Goal: Transaction & Acquisition: Purchase product/service

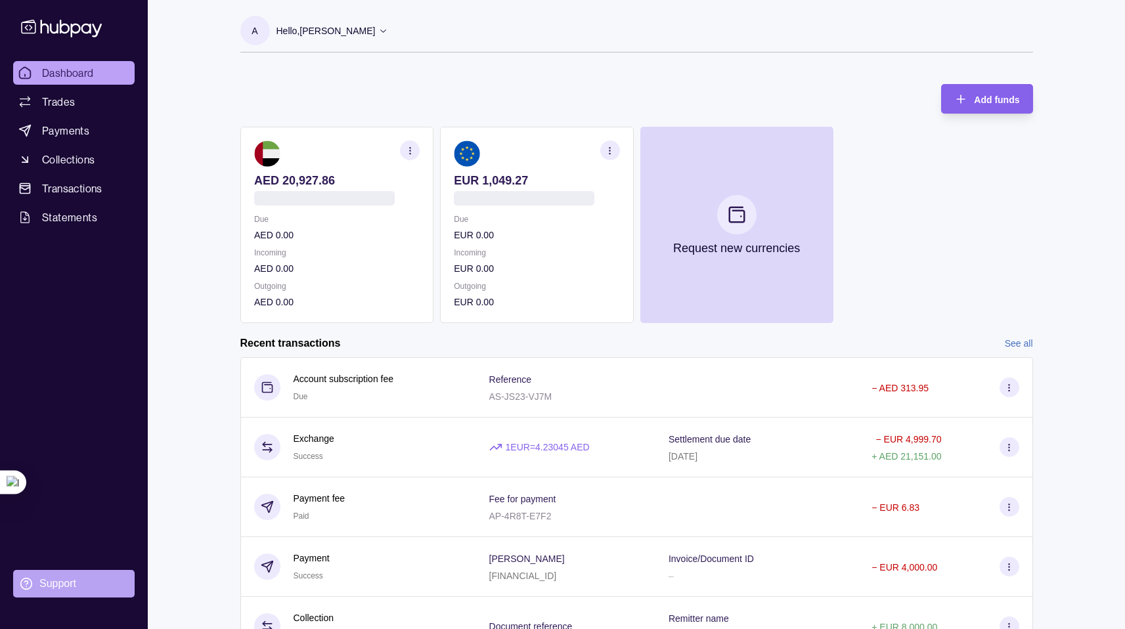
click at [76, 586] on section "Support" at bounding box center [73, 584] width 121 height 28
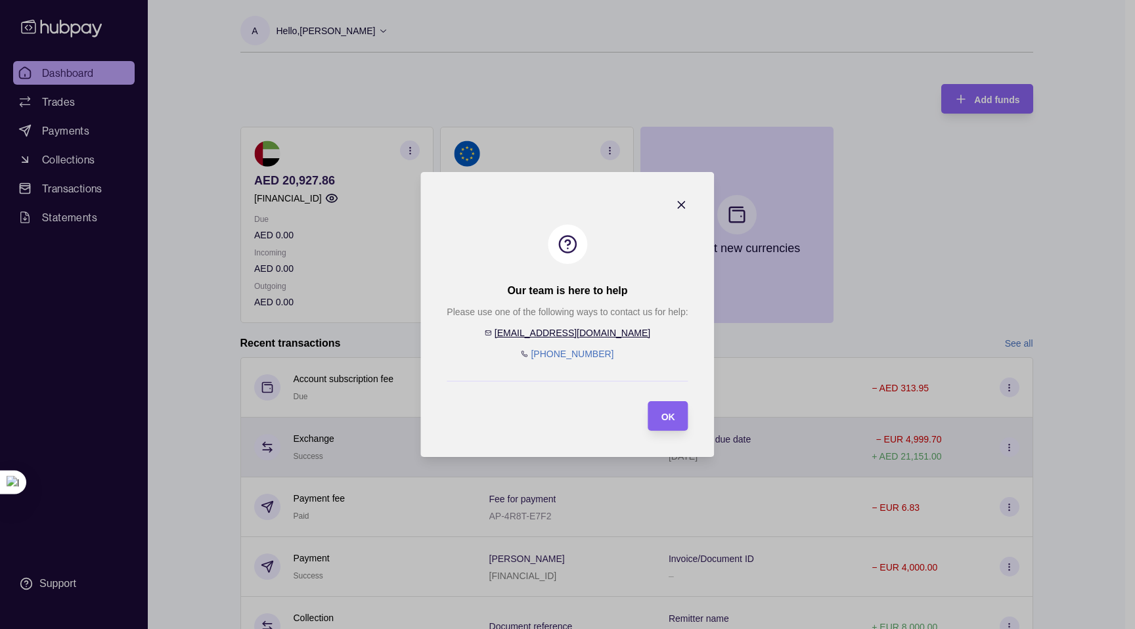
click at [664, 416] on div "OK" at bounding box center [658, 416] width 33 height 30
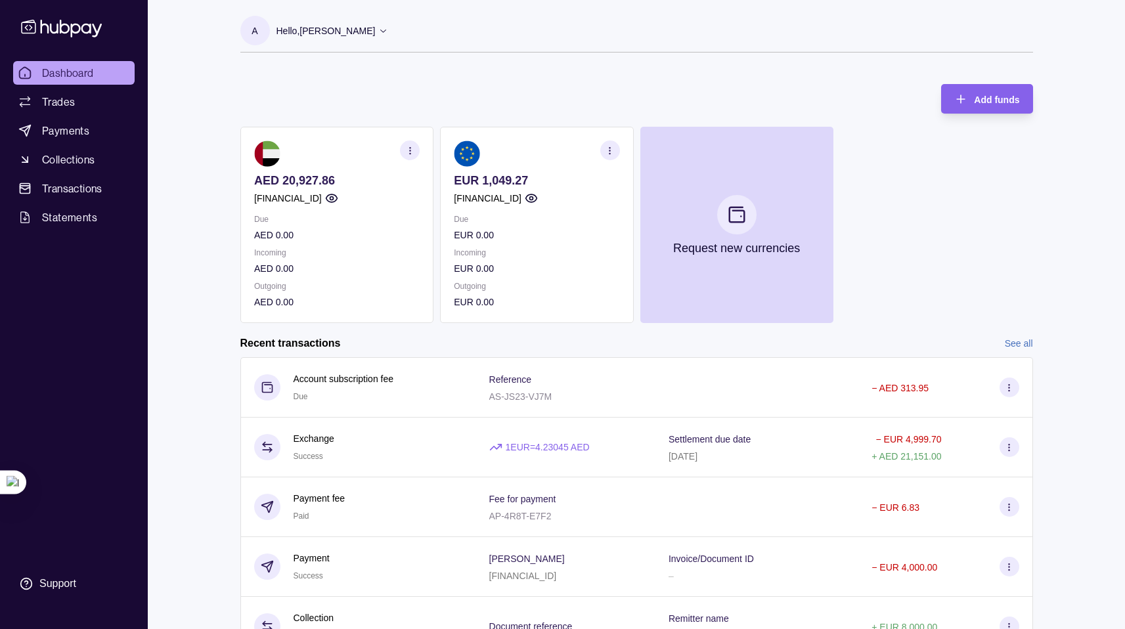
click at [343, 178] on p "AED 20,927.86" at bounding box center [337, 180] width 166 height 14
click at [276, 179] on p "AED 20,927.86" at bounding box center [337, 180] width 166 height 14
click at [322, 182] on p "AED 20,927.86" at bounding box center [337, 180] width 166 height 14
click at [336, 183] on p "AED 20,927.86" at bounding box center [337, 180] width 166 height 14
click at [280, 181] on p "AED 20,927.86" at bounding box center [337, 180] width 166 height 14
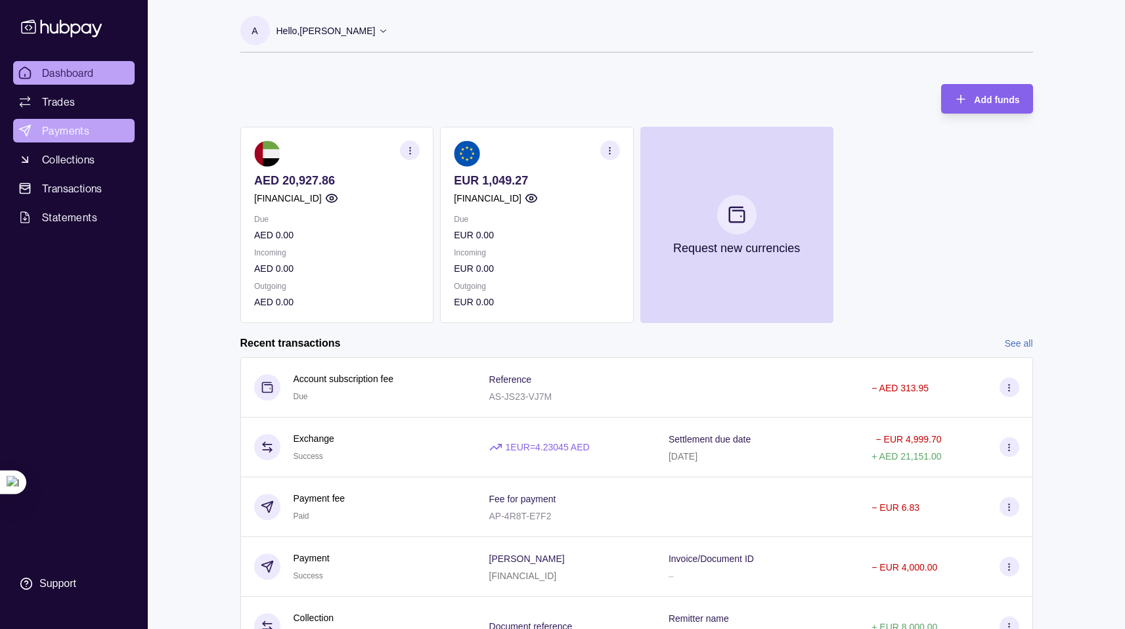
click at [53, 131] on span "Payments" at bounding box center [65, 131] width 47 height 16
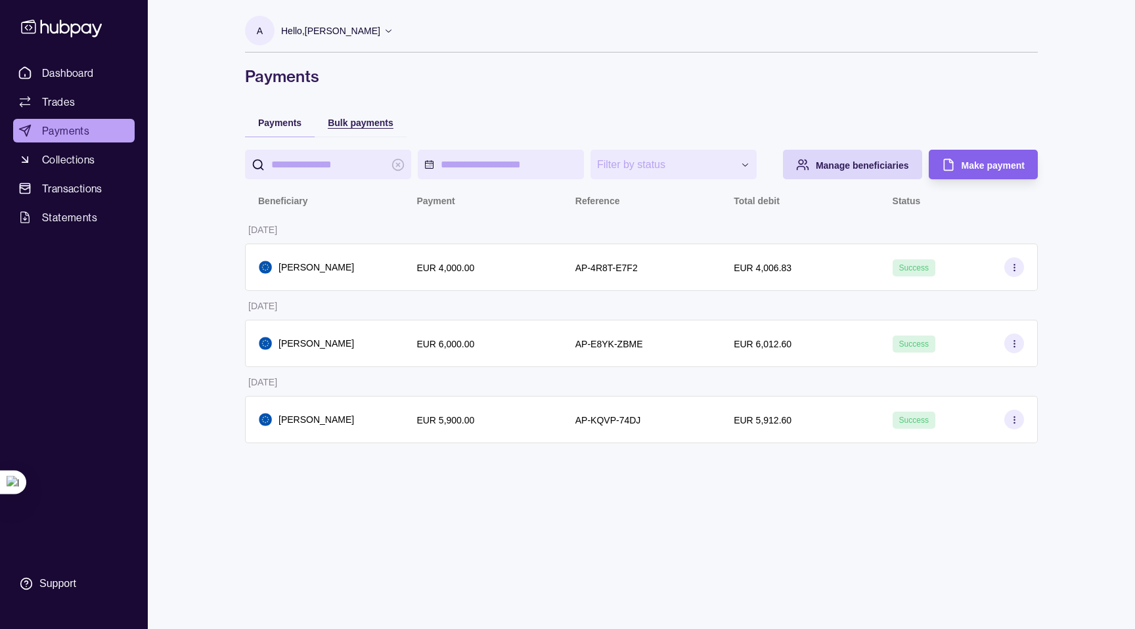
click at [358, 126] on span "Bulk payments" at bounding box center [361, 123] width 66 height 11
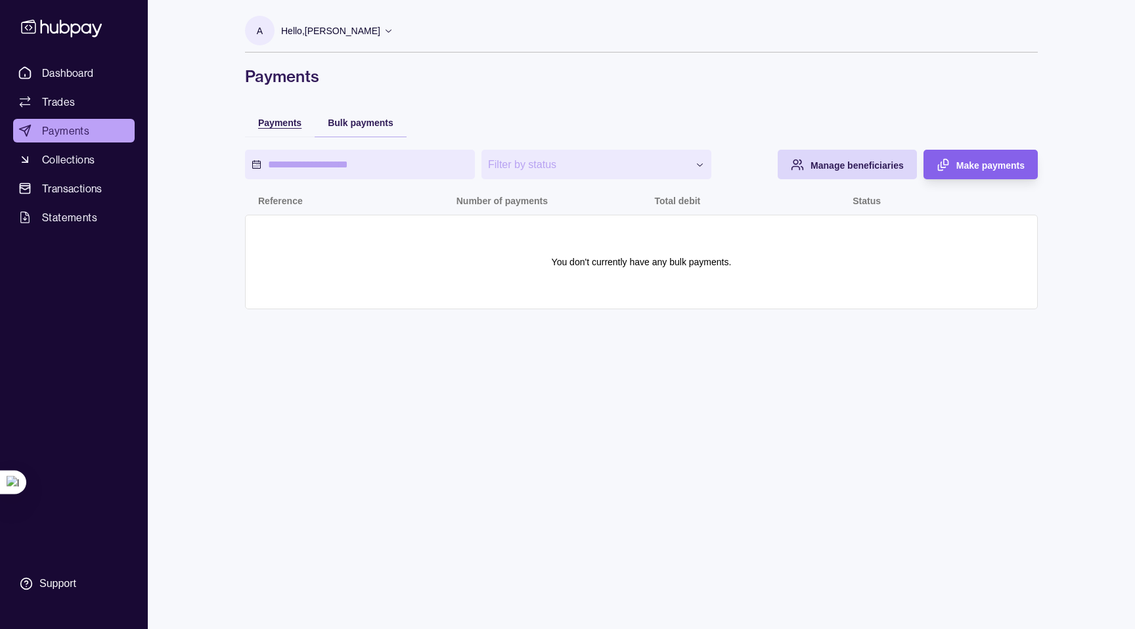
click at [271, 123] on span "Payments" at bounding box center [279, 123] width 43 height 11
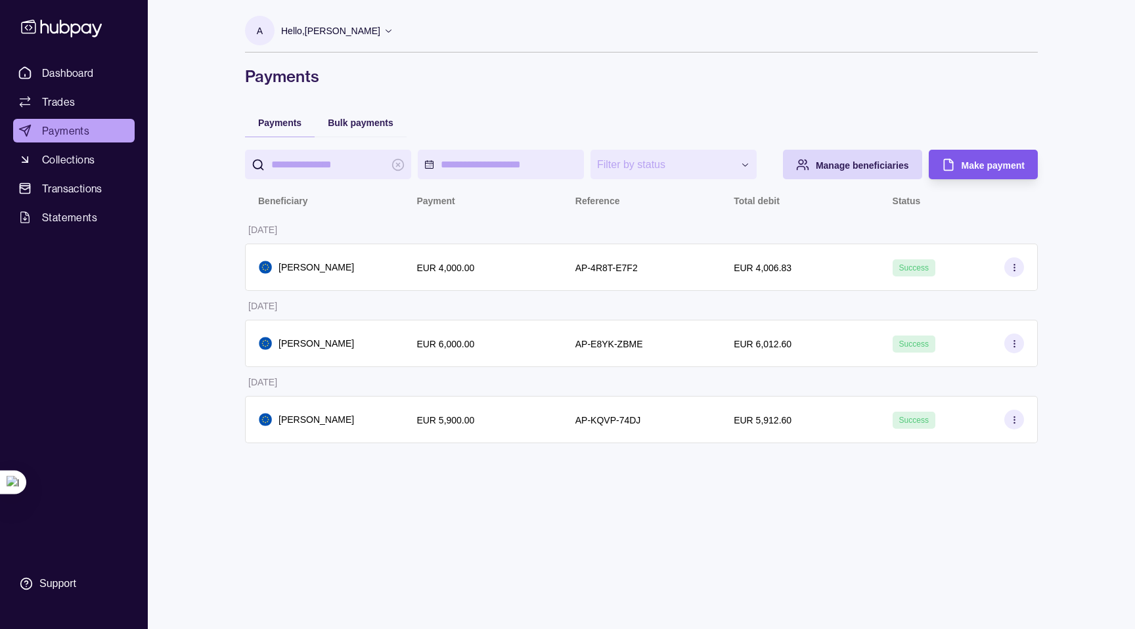
click at [971, 169] on span "Make payment" at bounding box center [992, 165] width 63 height 11
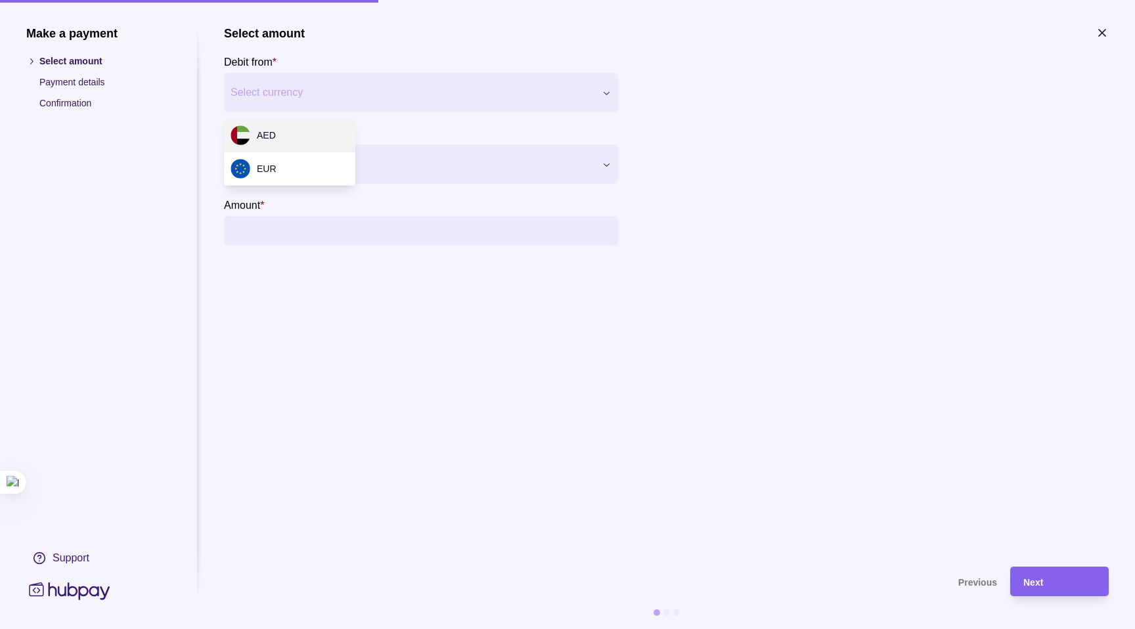
click at [530, 629] on div "Make a payment Select amount Payment details Confirmation Support Select amount…" at bounding box center [567, 629] width 1135 height 0
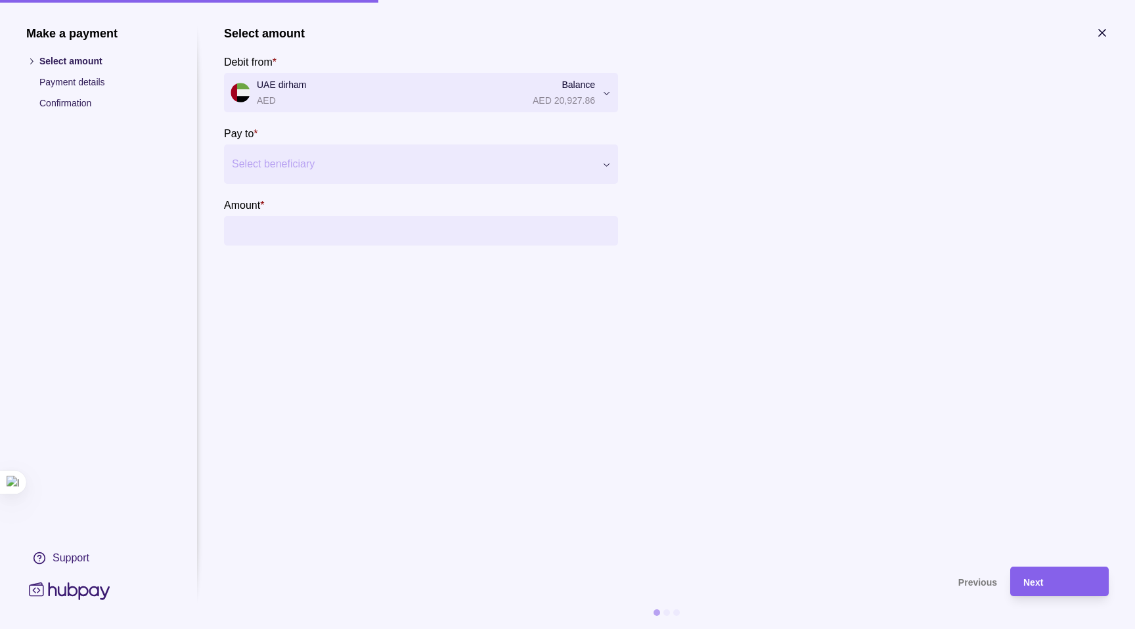
click at [376, 175] on div "Select beneficiary" at bounding box center [421, 163] width 394 height 39
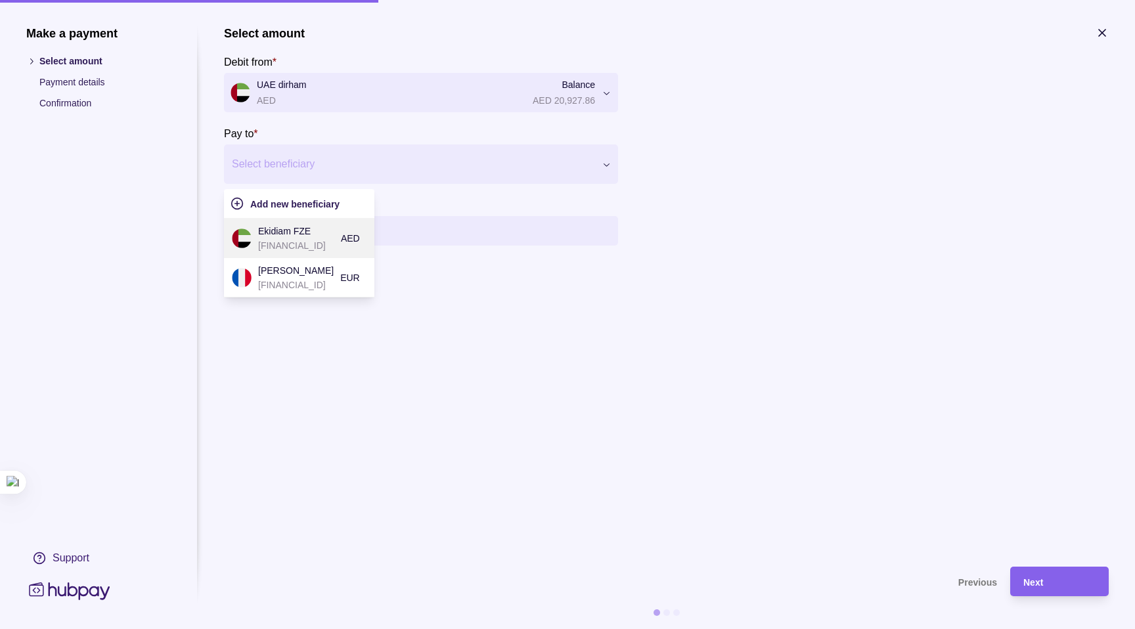
click at [298, 236] on p "Ekidiam FZE" at bounding box center [296, 231] width 76 height 14
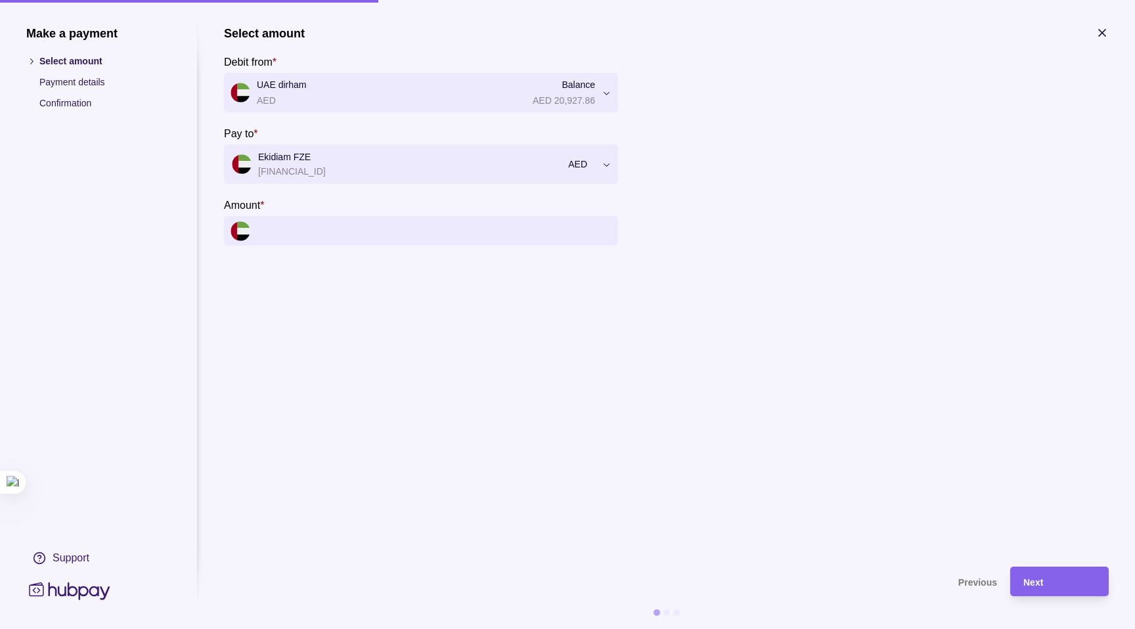
click at [306, 231] on input "Amount *" at bounding box center [434, 231] width 355 height 30
click at [1039, 587] on div "Next" at bounding box center [1059, 582] width 72 height 16
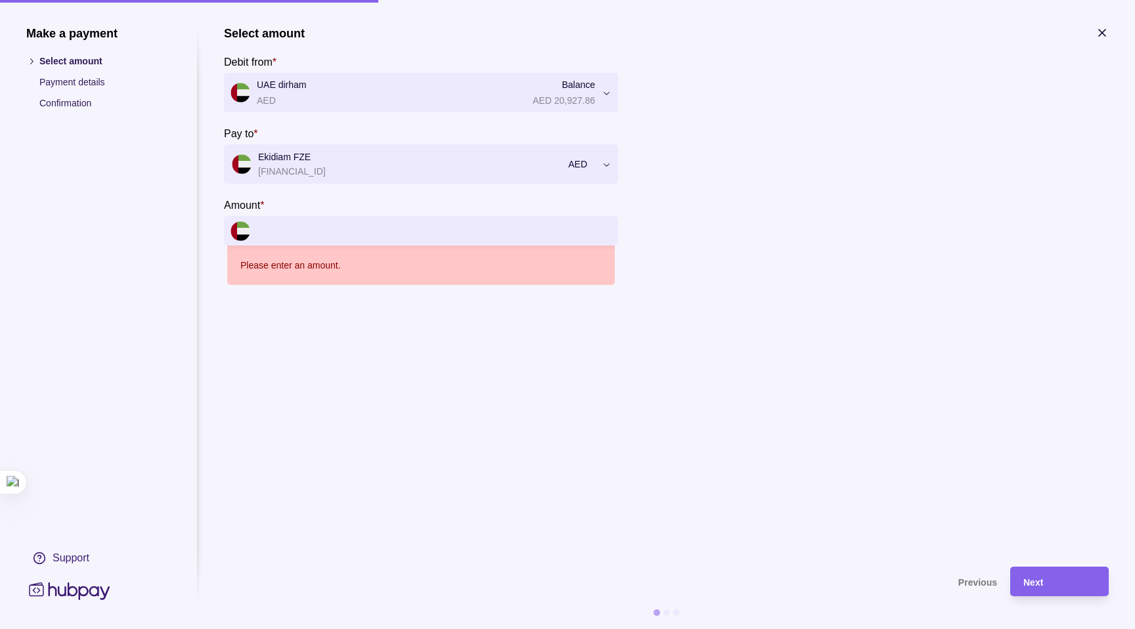
click at [336, 232] on input "Amount *" at bounding box center [434, 231] width 355 height 30
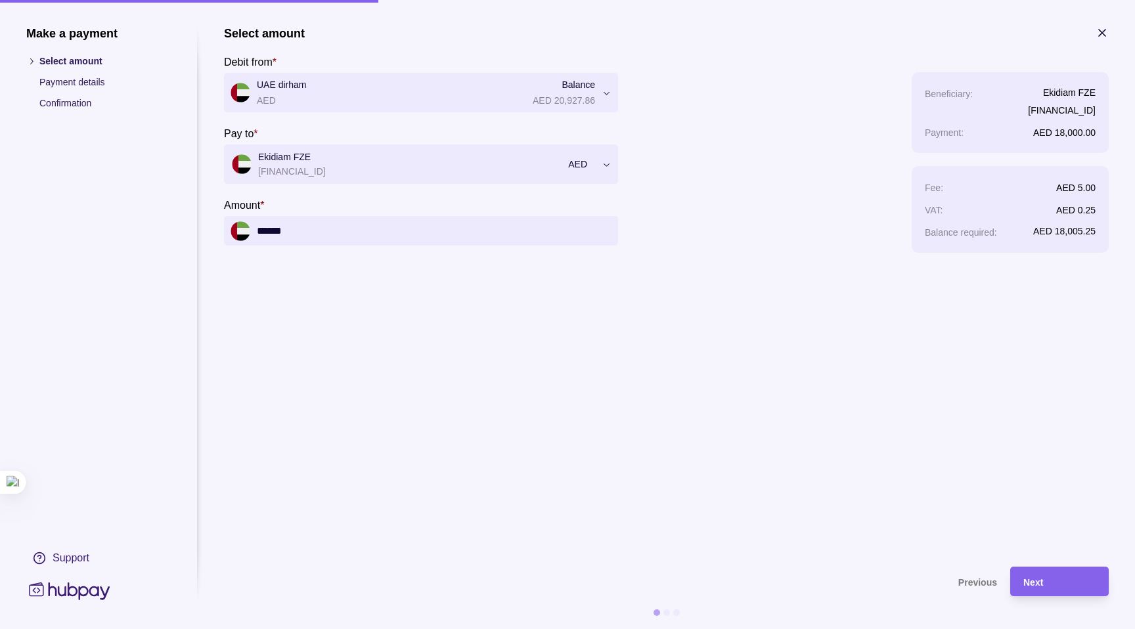
click at [511, 287] on section "**********" at bounding box center [666, 289] width 885 height 527
drag, startPoint x: 1041, startPoint y: 573, endPoint x: 437, endPoint y: 261, distance: 679.1
click at [552, 325] on section "**********" at bounding box center [666, 327] width 885 height 603
drag, startPoint x: 315, startPoint y: 233, endPoint x: 279, endPoint y: 227, distance: 36.7
click at [315, 233] on input "******" at bounding box center [434, 231] width 355 height 30
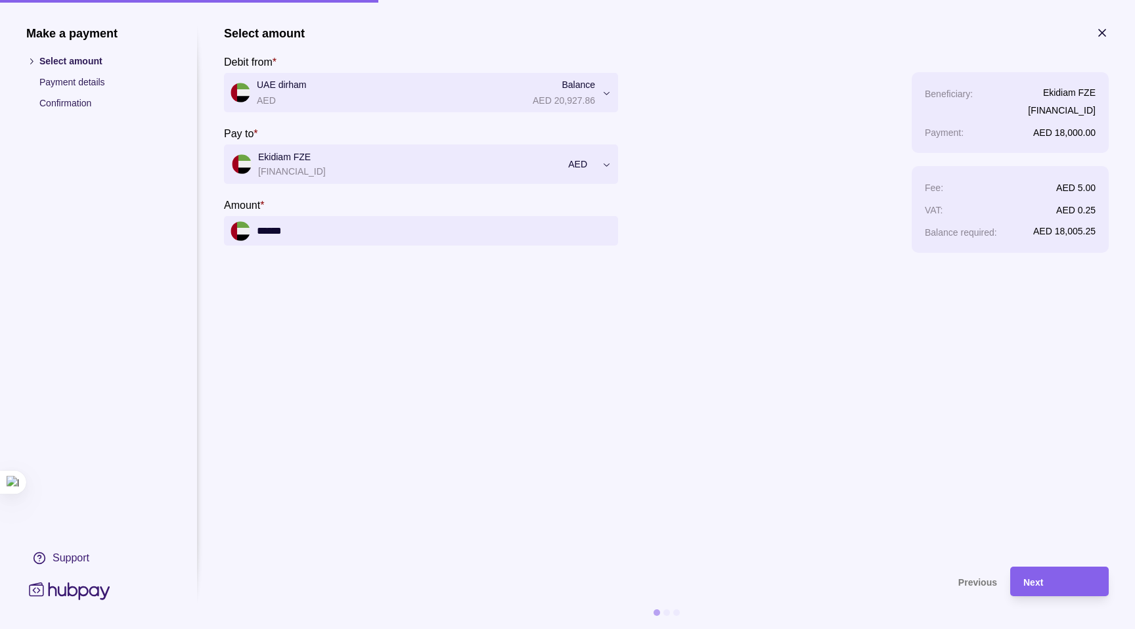
drag, startPoint x: 279, startPoint y: 227, endPoint x: 184, endPoint y: 219, distance: 95.5
click at [184, 219] on section "**********" at bounding box center [567, 327] width 1082 height 603
type input "******"
click at [1047, 570] on div "Next" at bounding box center [1050, 582] width 92 height 30
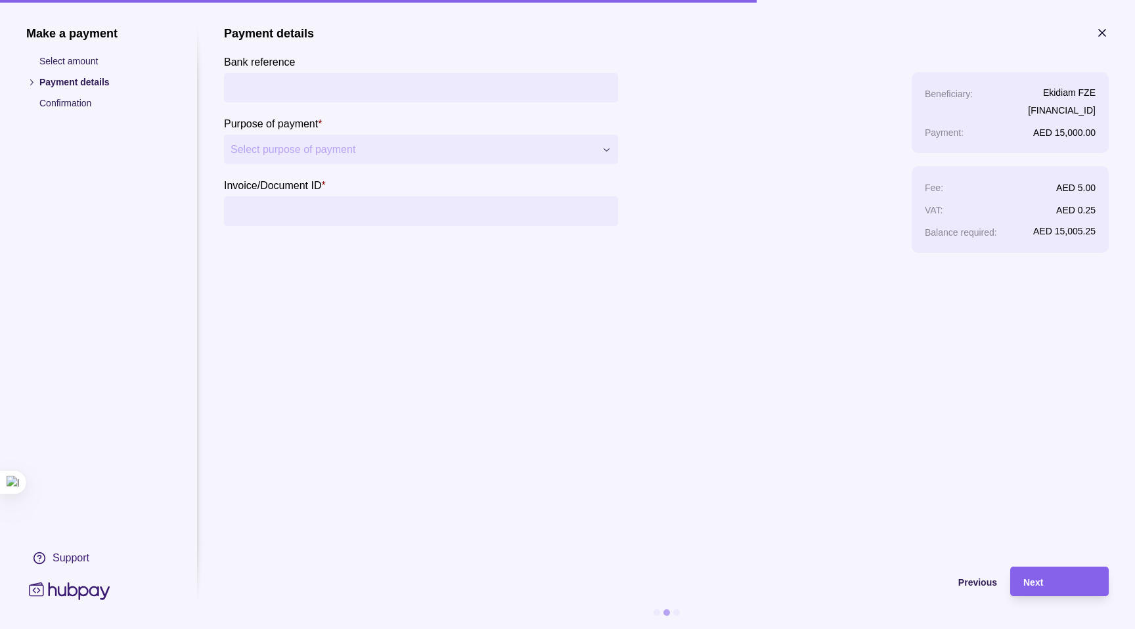
click at [351, 69] on section "Bank reference" at bounding box center [421, 78] width 394 height 49
click at [296, 629] on div "**********" at bounding box center [567, 629] width 1135 height 0
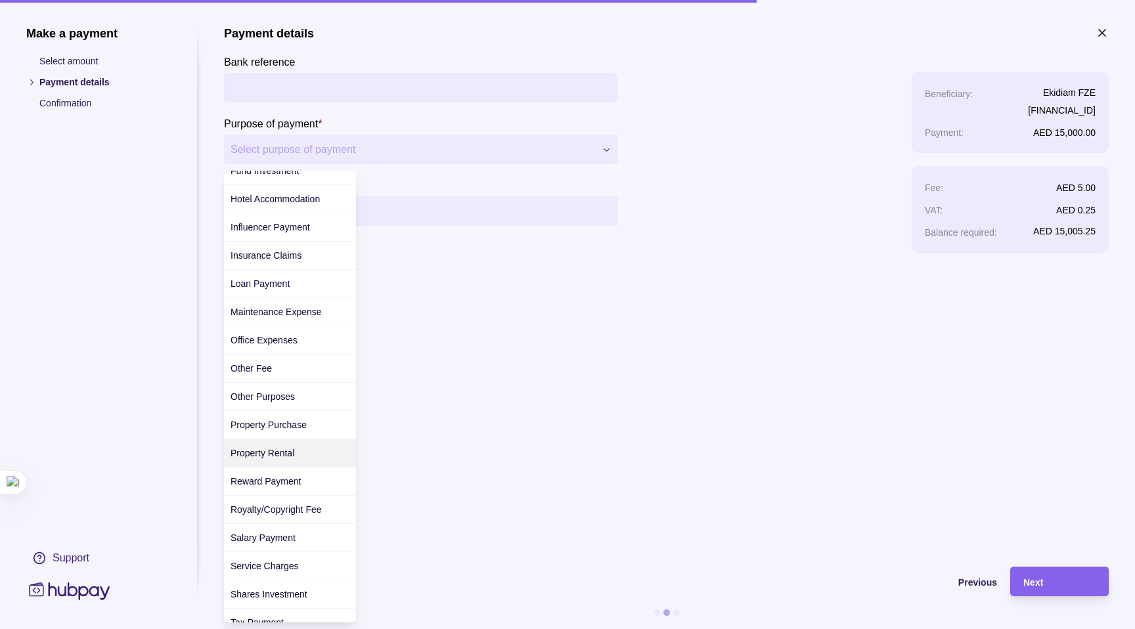
scroll to position [339, 0]
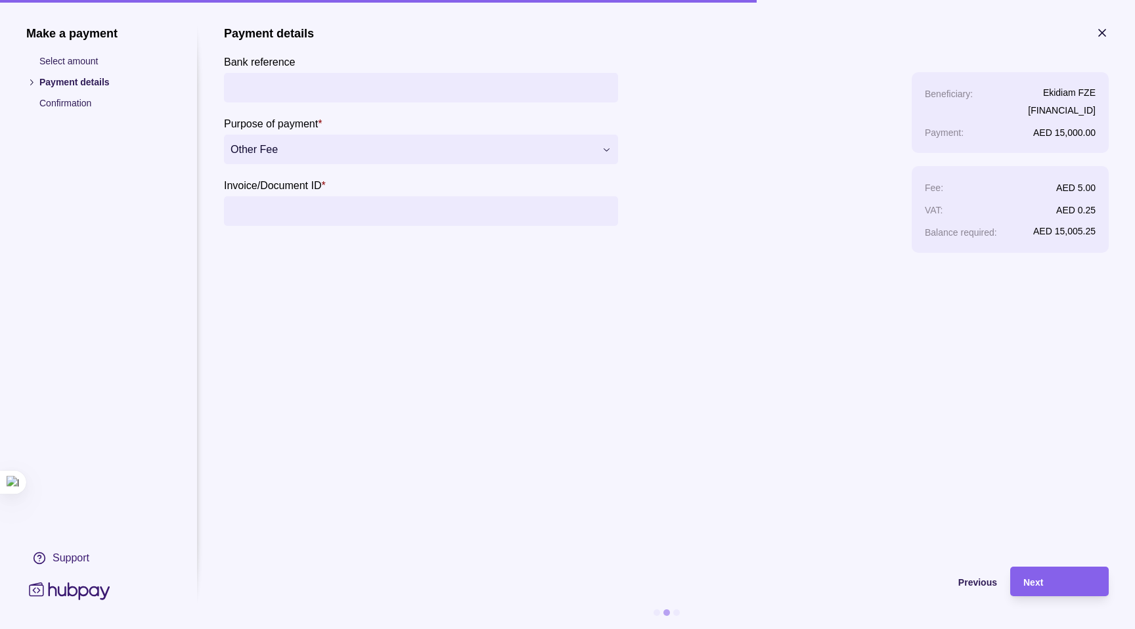
click at [250, 213] on input "Invoice/Document ID *" at bounding box center [421, 211] width 381 height 30
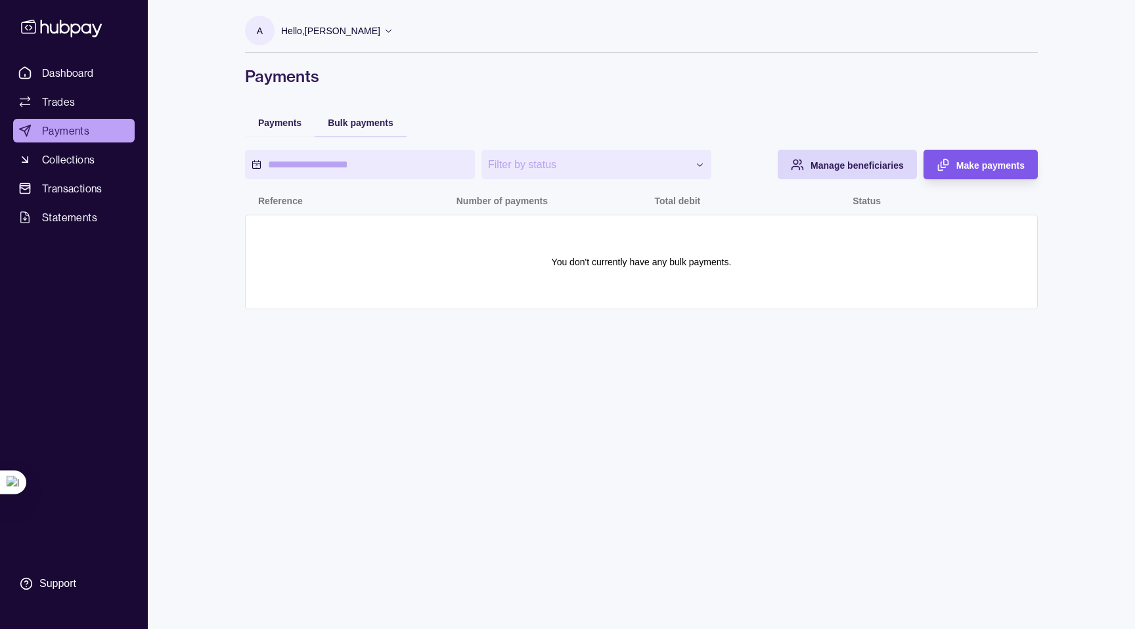
click at [1002, 164] on span "Make payments" at bounding box center [990, 165] width 68 height 11
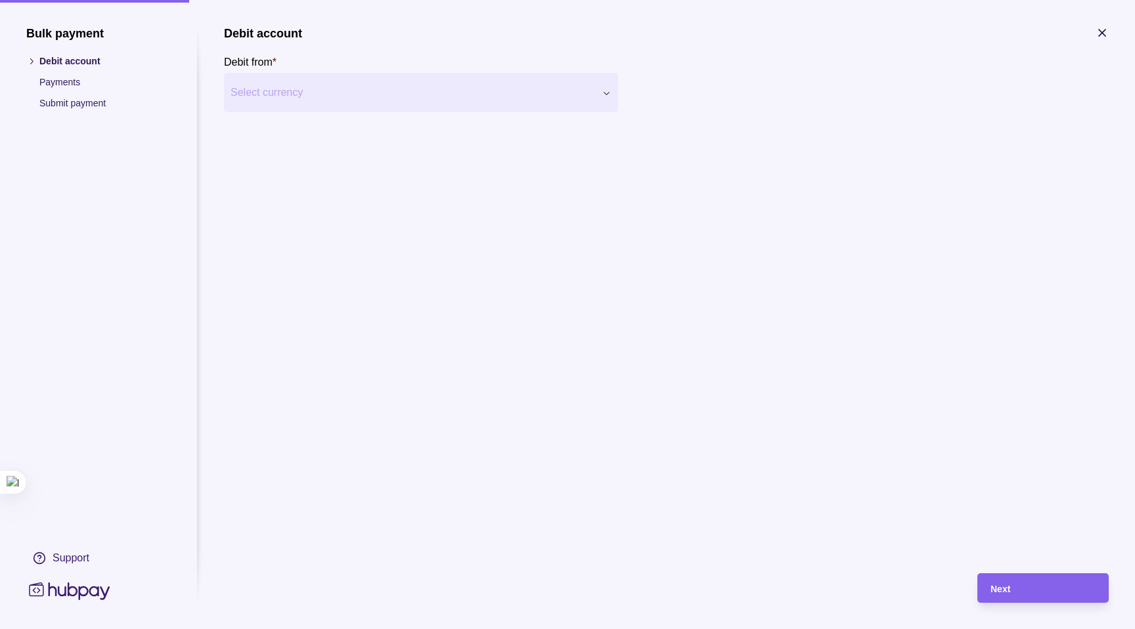
click at [323, 629] on div "Bulk payment Debit account Payments Submit payment Support Debit account Debit …" at bounding box center [567, 629] width 1135 height 0
click at [82, 103] on p "Submit payment" at bounding box center [104, 103] width 131 height 14
click at [49, 76] on p "Payments" at bounding box center [104, 82] width 131 height 14
click at [386, 629] on div "Bulk payment Debit account Payments Submit payment Support Debit account Debit …" at bounding box center [567, 629] width 1135 height 0
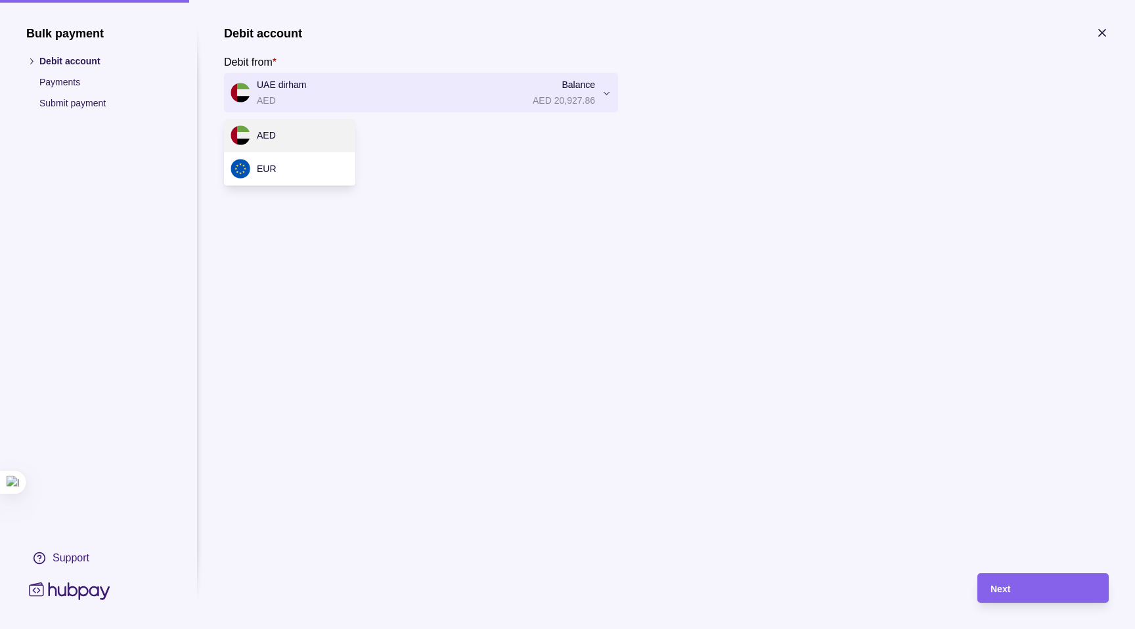
click at [464, 629] on div "Bulk payment Debit account Payments Submit payment Support Debit account Debit …" at bounding box center [567, 629] width 1135 height 0
click at [1011, 569] on div "Next" at bounding box center [666, 588] width 885 height 82
click at [1015, 579] on div "Next" at bounding box center [1033, 588] width 125 height 30
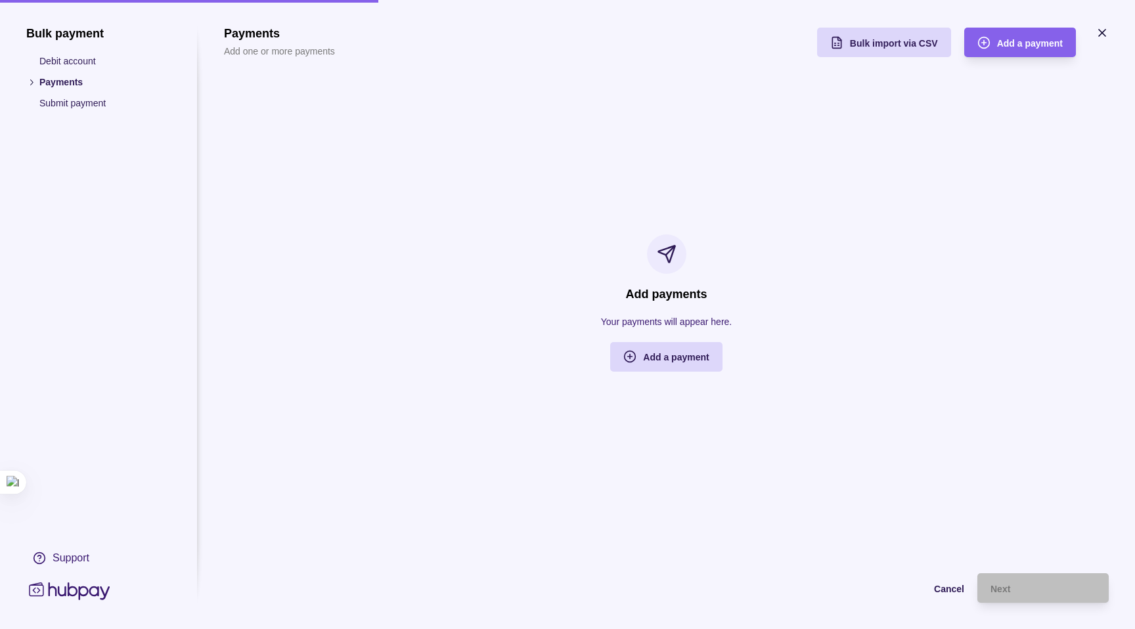
click at [1106, 28] on icon "button" at bounding box center [1101, 32] width 13 height 13
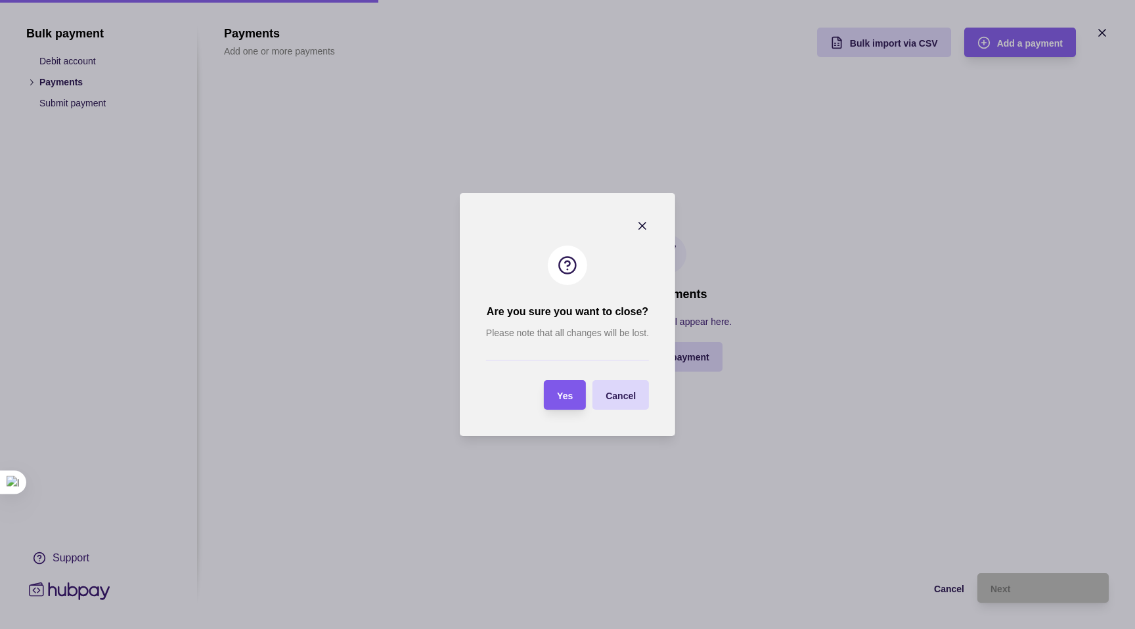
click at [558, 393] on span "Yes" at bounding box center [565, 396] width 16 height 11
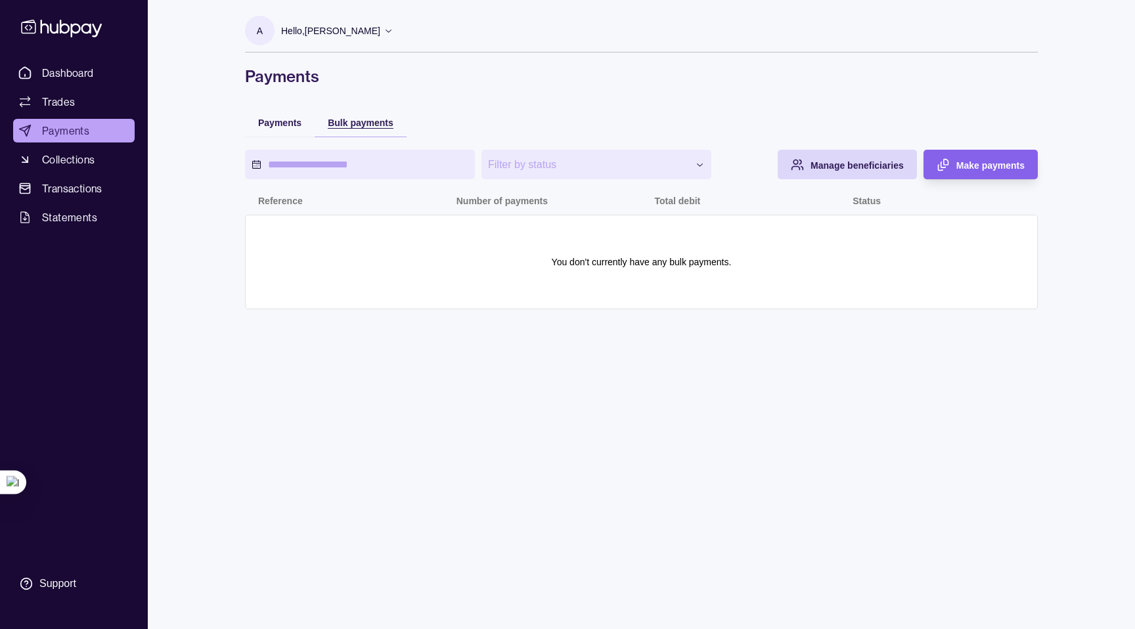
click at [313, 124] on div "button" at bounding box center [314, 122] width 11 height 11
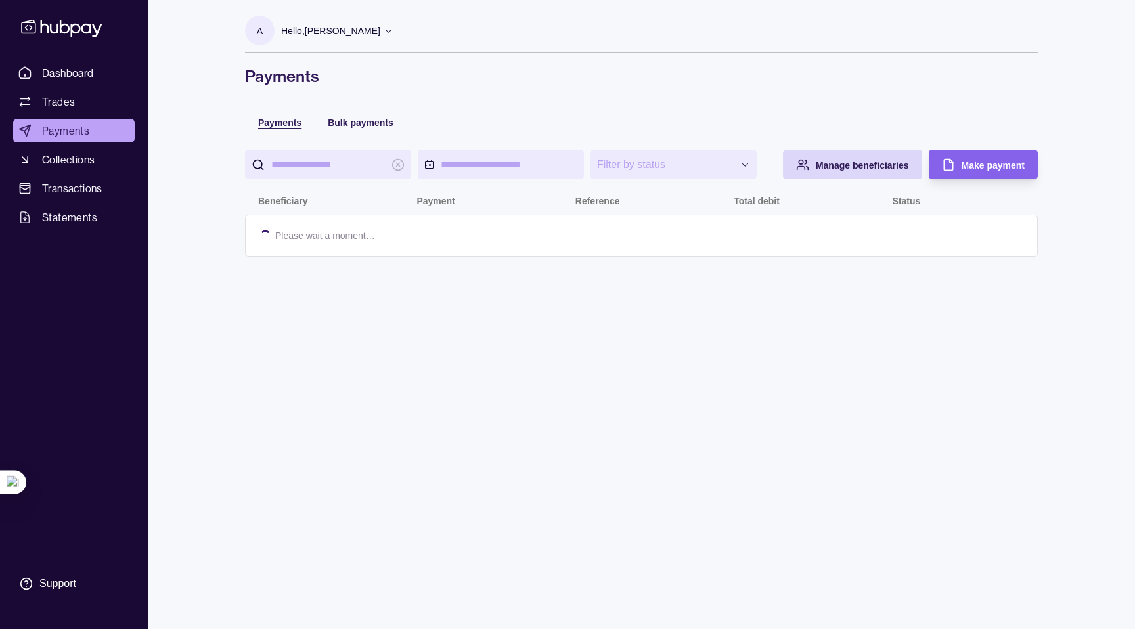
click at [297, 124] on span "Payments" at bounding box center [279, 123] width 43 height 11
click at [962, 166] on span "Make payment" at bounding box center [992, 165] width 63 height 11
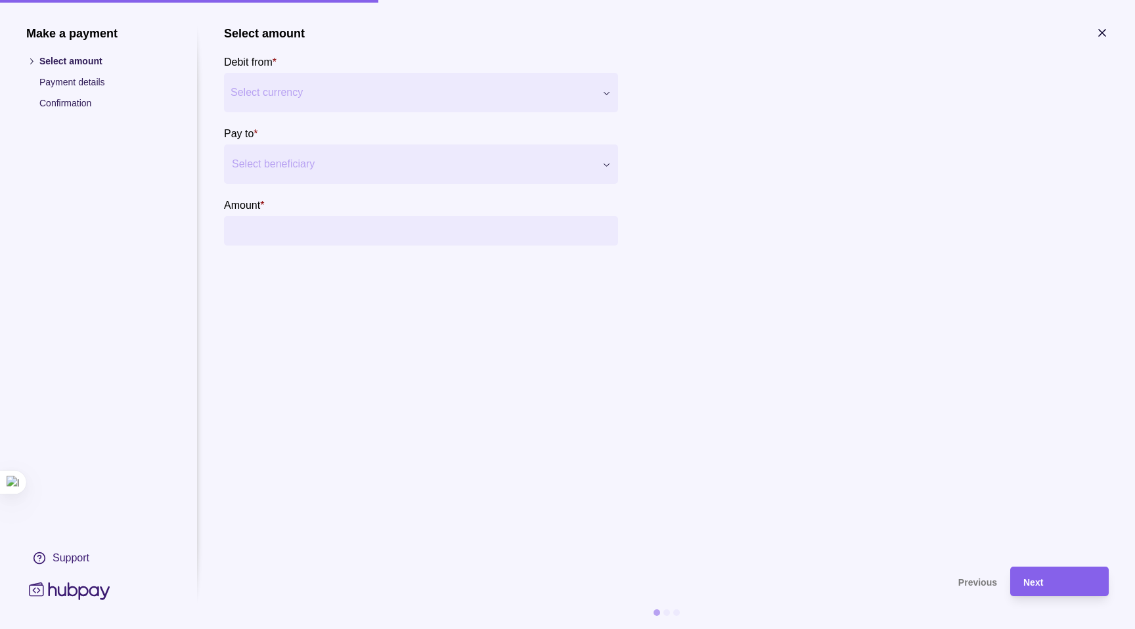
click at [405, 629] on div "Make a payment Select amount Payment details Confirmation Support Select amount…" at bounding box center [567, 629] width 1135 height 0
click at [349, 154] on div "Select beneficiary" at bounding box center [409, 164] width 371 height 21
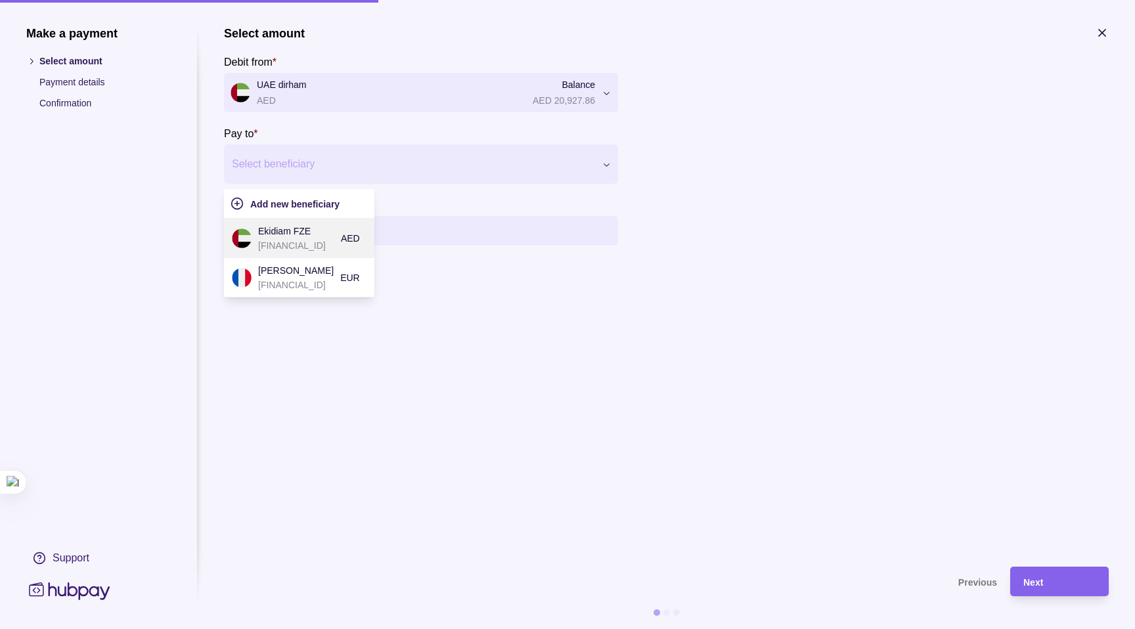
click at [334, 242] on p "[FINANCIAL_ID]" at bounding box center [296, 245] width 76 height 14
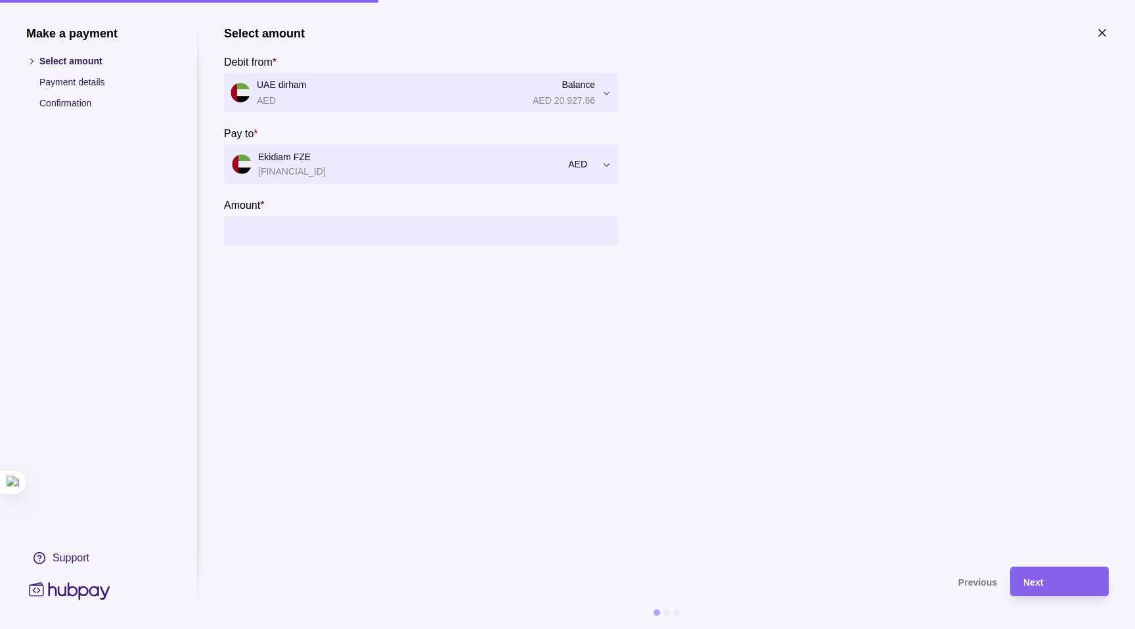
click at [370, 230] on input "Amount *" at bounding box center [434, 231] width 355 height 30
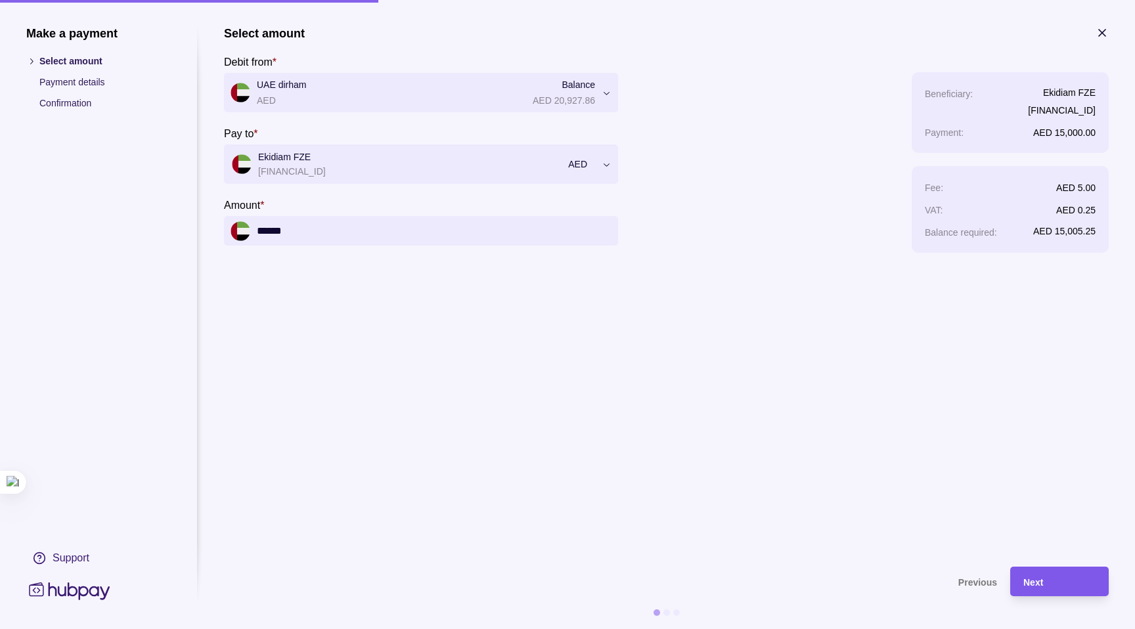
type input "******"
click at [1045, 583] on div "Next" at bounding box center [1059, 582] width 72 height 16
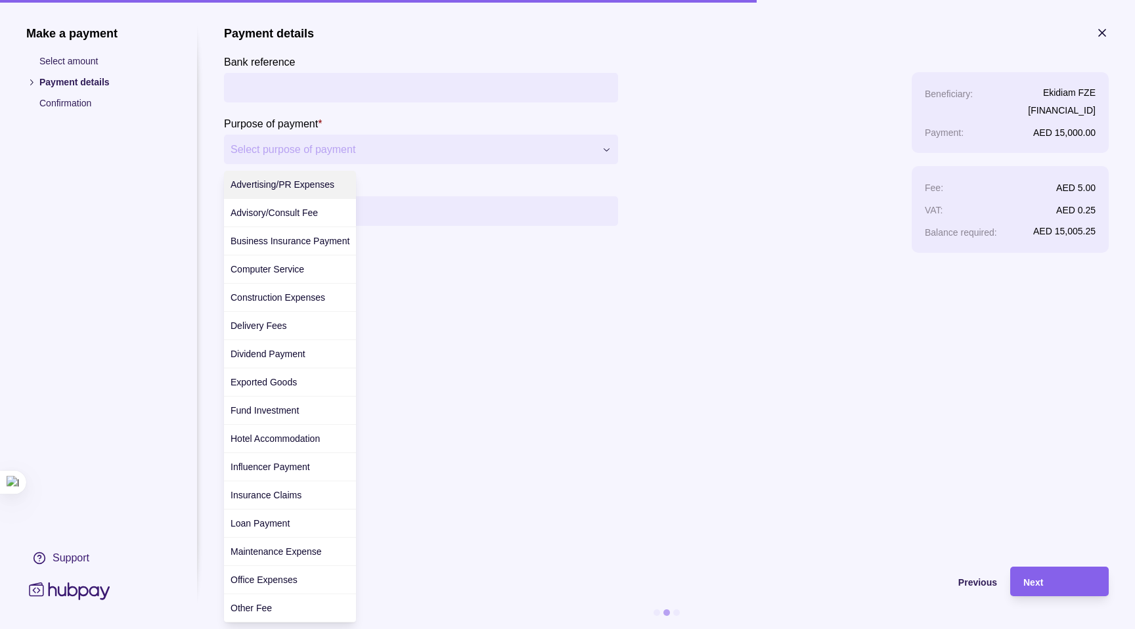
click at [332, 629] on div "**********" at bounding box center [567, 629] width 1135 height 0
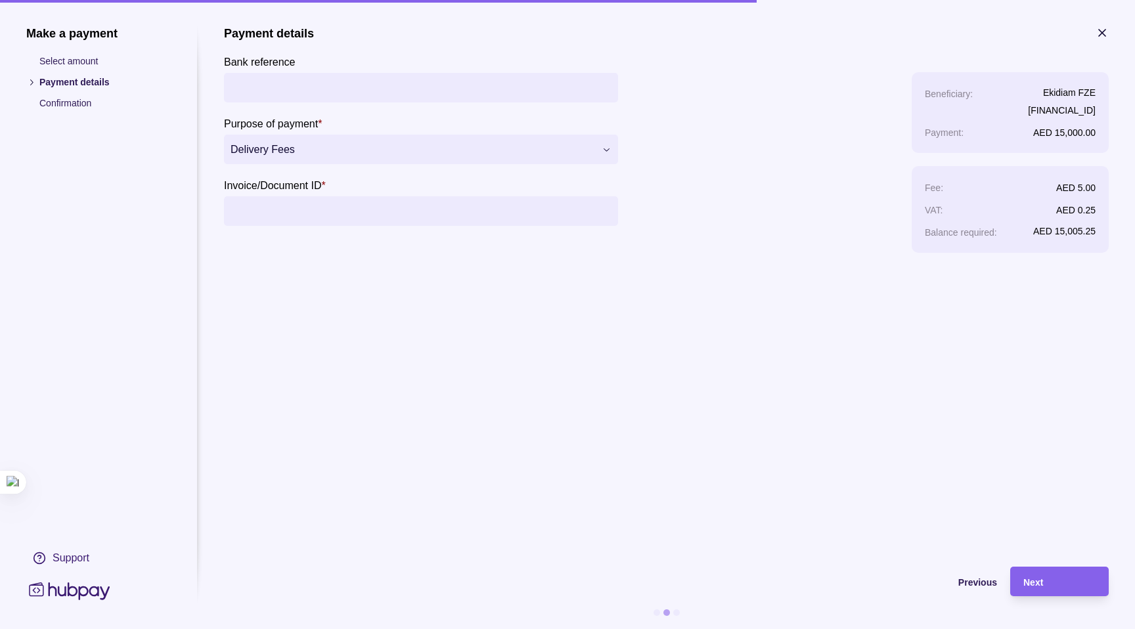
click at [318, 211] on input "Invoice/Document ID *" at bounding box center [421, 211] width 381 height 30
click at [474, 275] on section "**********" at bounding box center [666, 289] width 885 height 527
click at [465, 225] on input "Invoice/Document ID *" at bounding box center [421, 211] width 381 height 30
